Goal: Find specific fact: Find specific fact

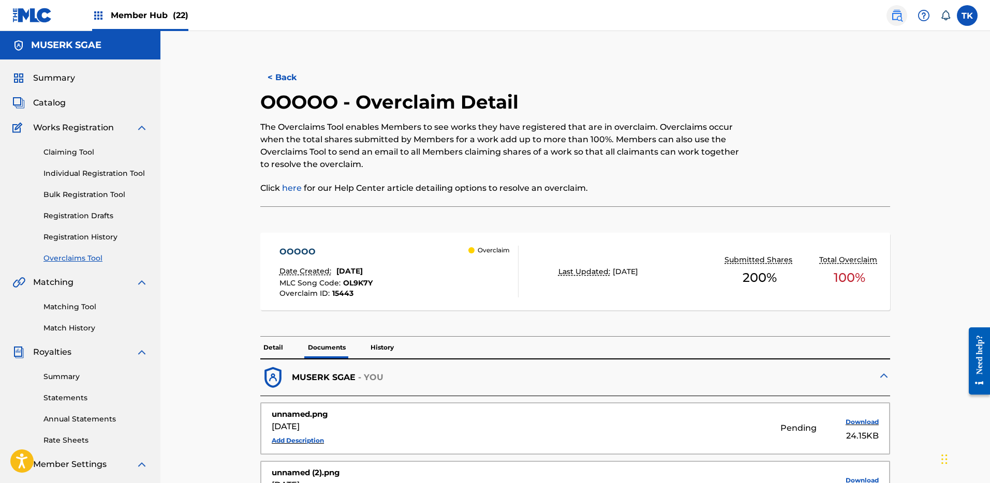
click at [896, 10] on img at bounding box center [896, 15] width 12 height 12
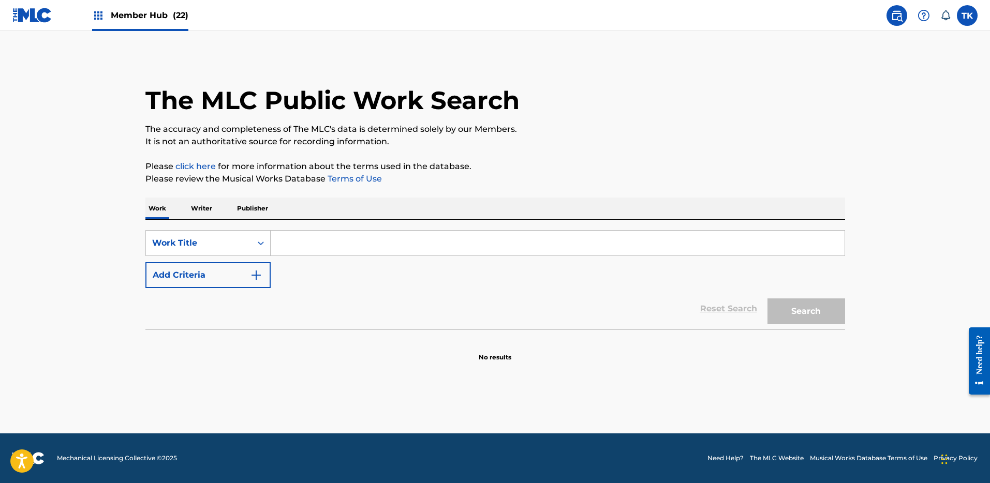
drag, startPoint x: 372, startPoint y: 253, endPoint x: 328, endPoint y: 251, distance: 44.0
click at [372, 254] on input "Search Form" at bounding box center [558, 243] width 574 height 25
paste input "BE2BOH"
type input "BE2BOH"
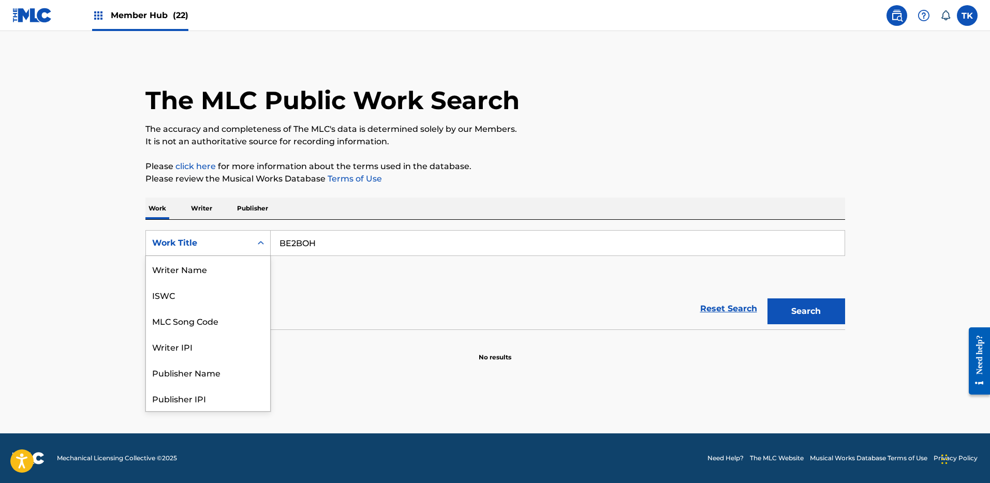
click at [251, 243] on div "Search Form" at bounding box center [260, 243] width 19 height 19
click at [234, 312] on div "MLC Song Code" at bounding box center [208, 321] width 124 height 26
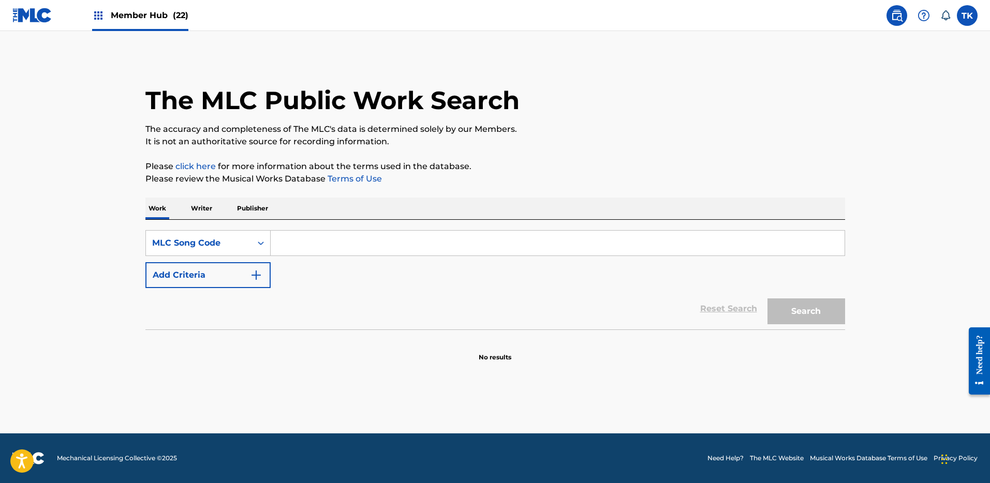
drag, startPoint x: 819, startPoint y: 300, endPoint x: 813, endPoint y: 277, distance: 24.0
click at [819, 300] on div "Search" at bounding box center [803, 308] width 83 height 41
click at [808, 248] on input "Search Form" at bounding box center [558, 243] width 574 height 25
paste input "BE2BOH"
type input "BE2BOH"
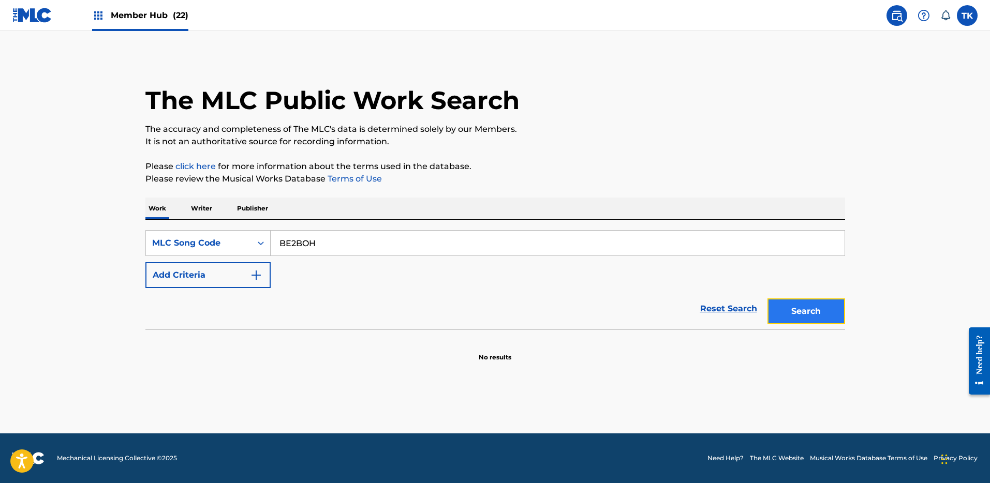
click at [817, 304] on button "Search" at bounding box center [806, 311] width 78 height 26
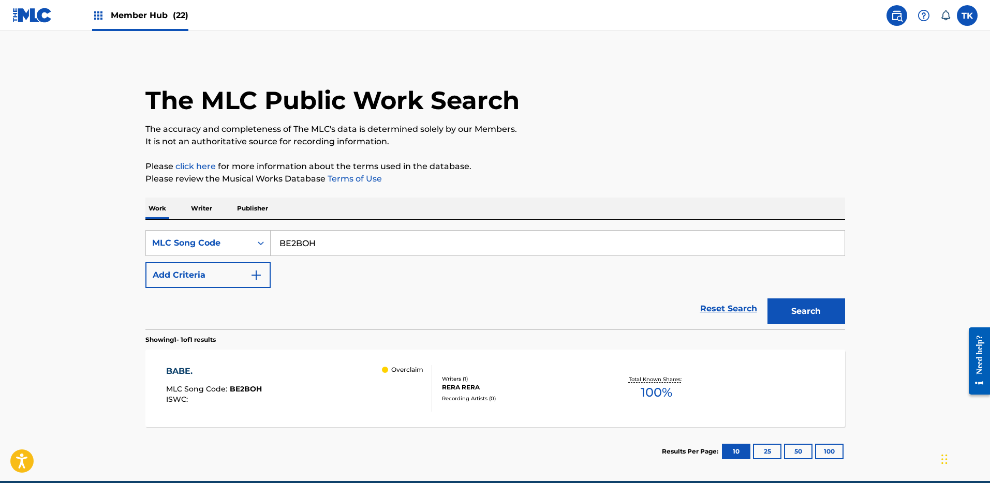
scroll to position [6, 0]
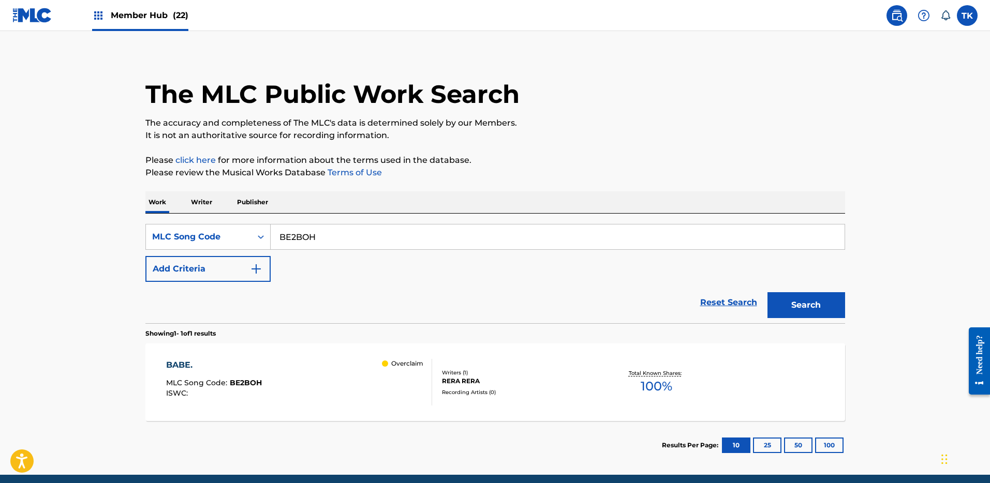
click at [427, 386] on div "Overclaim" at bounding box center [407, 382] width 50 height 47
